Goal: Information Seeking & Learning: Learn about a topic

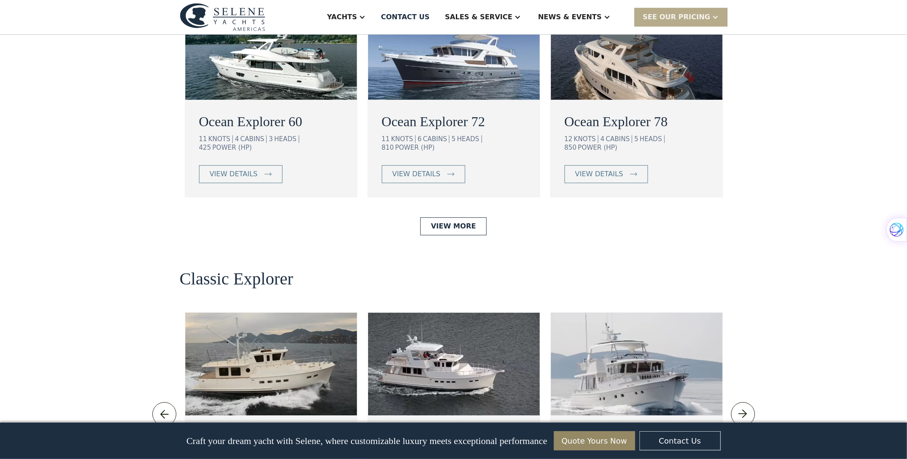
scroll to position [1669, 0]
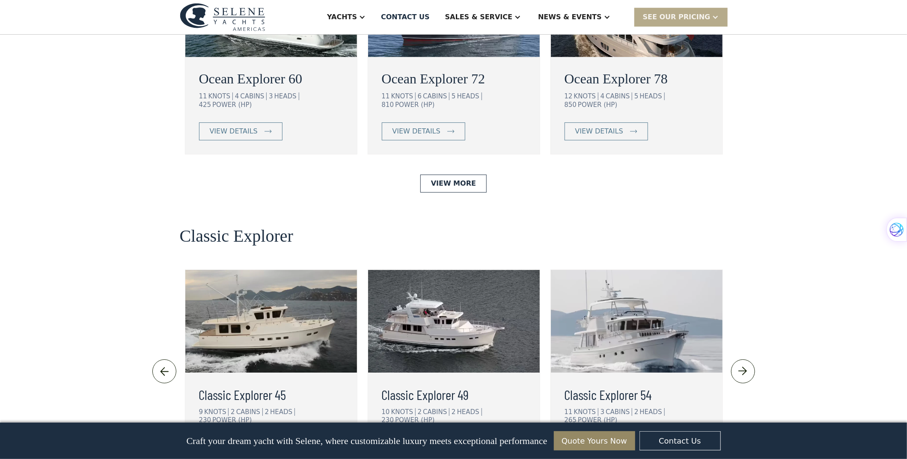
click at [229, 442] on div "view details" at bounding box center [234, 447] width 48 height 10
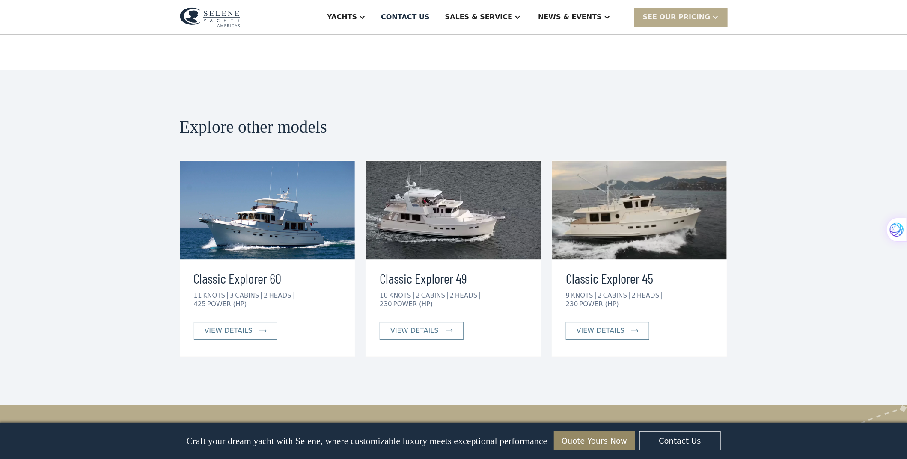
scroll to position [1454, 0]
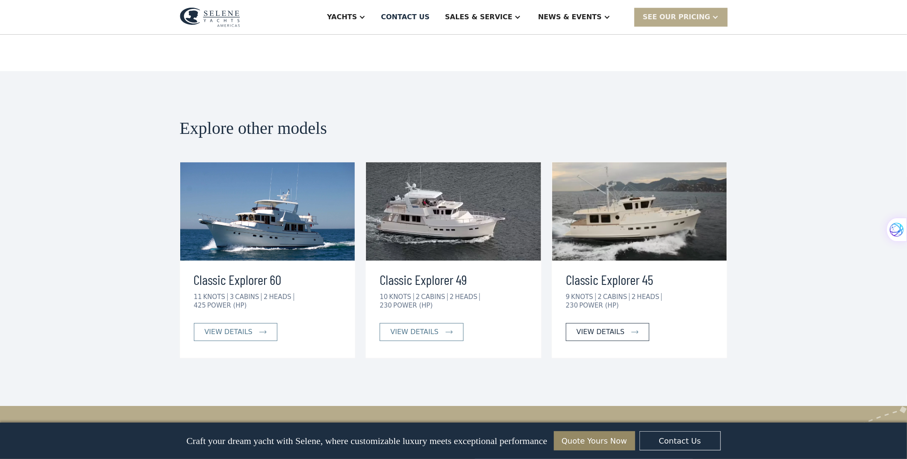
click at [602, 327] on div "view details" at bounding box center [601, 332] width 48 height 10
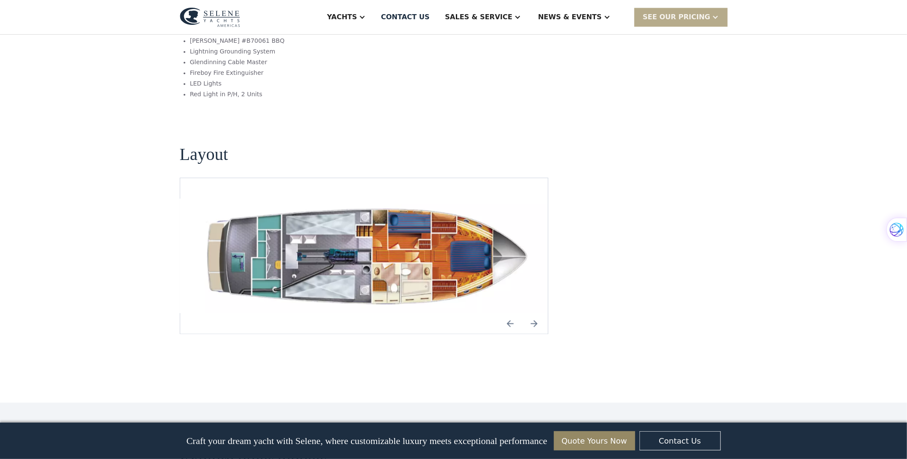
scroll to position [1113, 0]
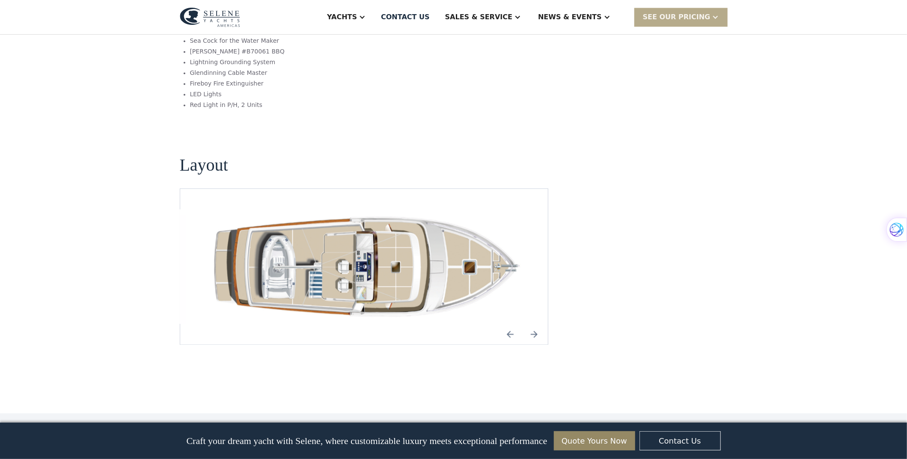
click at [536, 324] on img "Next slide" at bounding box center [534, 334] width 21 height 21
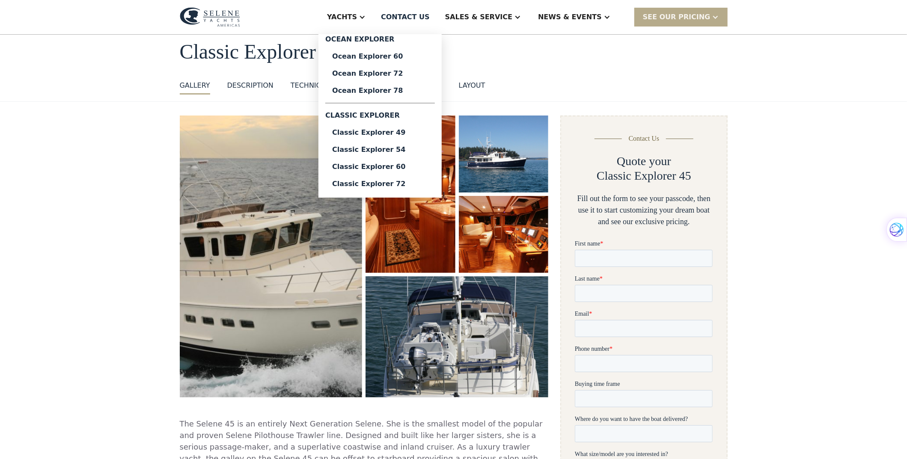
scroll to position [0, 0]
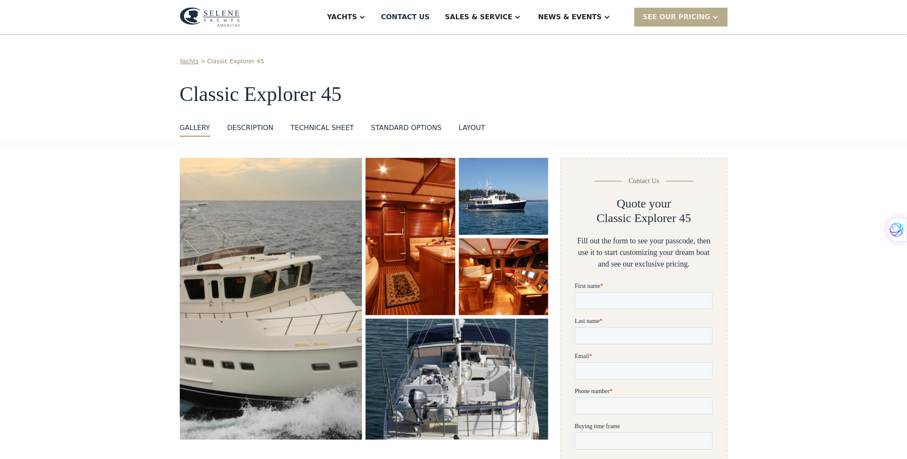
click at [303, 125] on div "Technical sheet" at bounding box center [322, 128] width 63 height 10
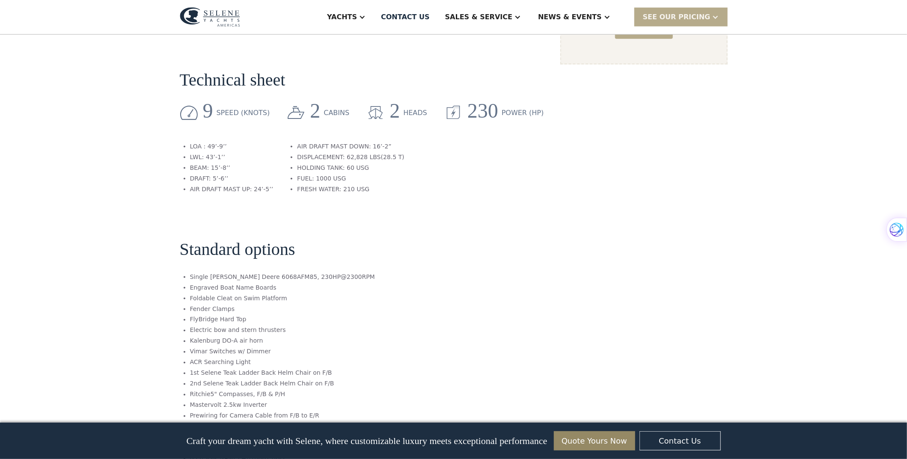
scroll to position [707, 0]
click at [704, 18] on div "SEE Our Pricing" at bounding box center [677, 17] width 68 height 10
click at [484, 43] on div "Sales" at bounding box center [498, 42] width 110 height 7
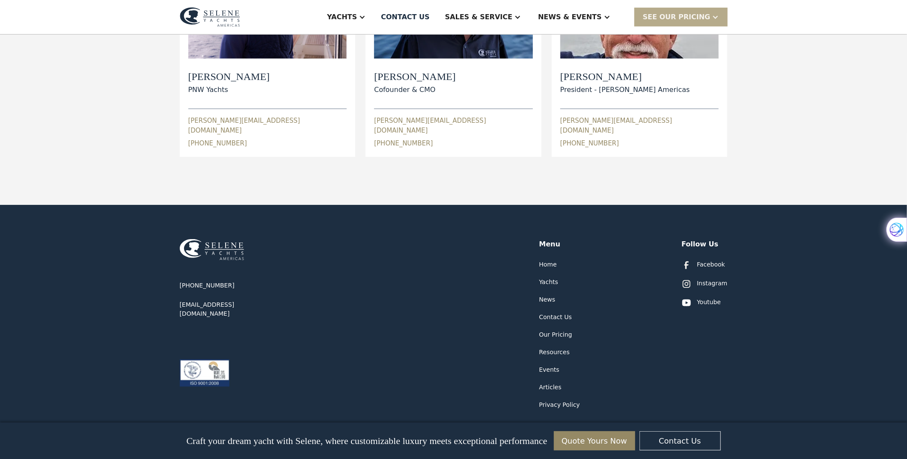
scroll to position [428, 0]
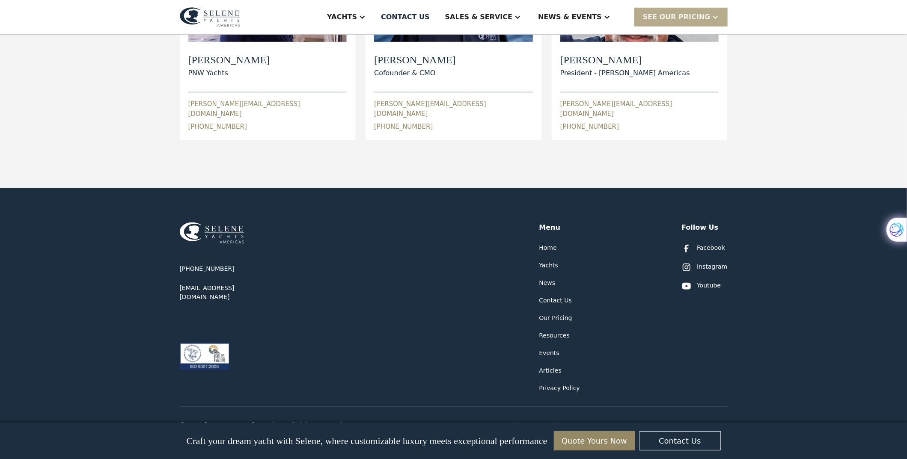
click at [540, 261] on div "Yachts" at bounding box center [548, 265] width 19 height 9
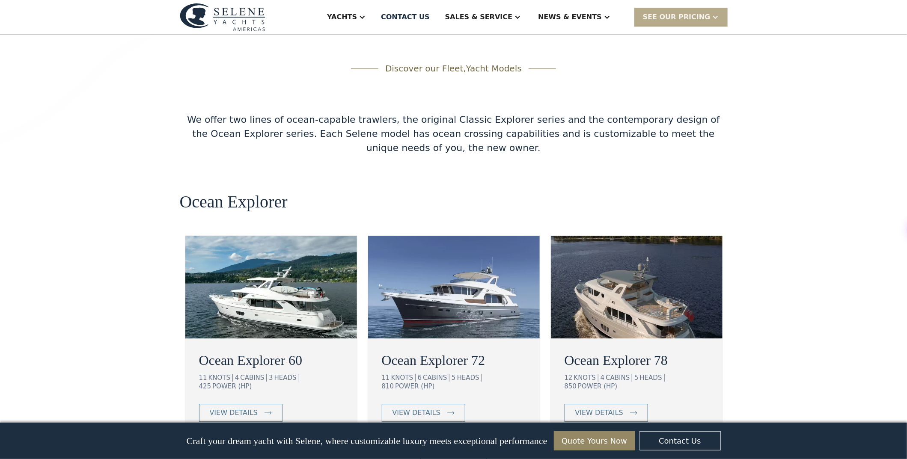
scroll to position [1388, 0]
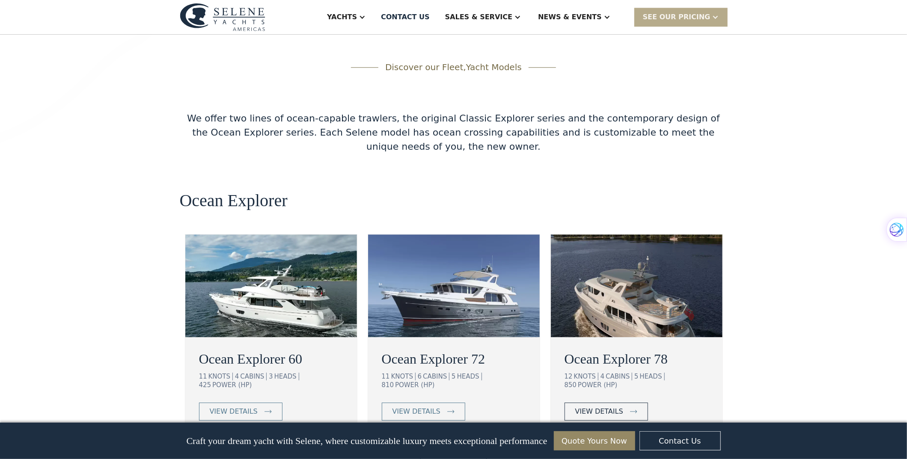
click at [594, 407] on div "view details" at bounding box center [599, 412] width 48 height 10
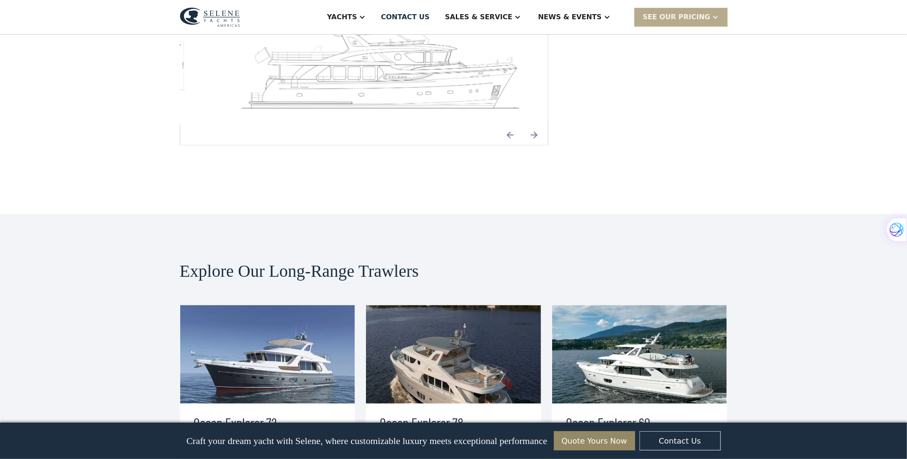
scroll to position [1454, 0]
